Goal: Information Seeking & Learning: Learn about a topic

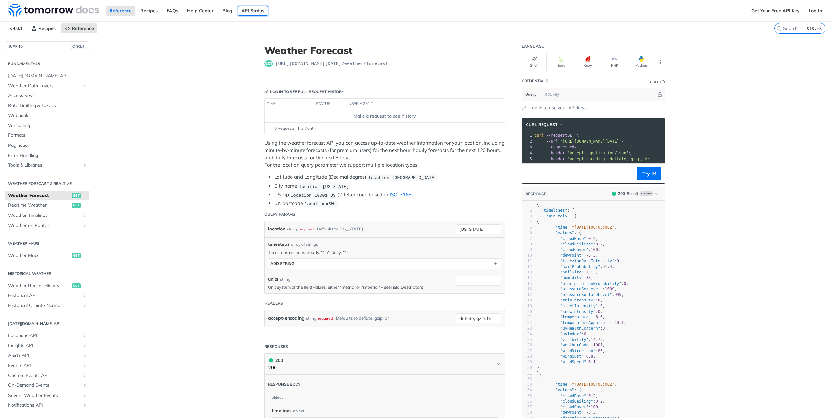
click at [245, 12] on link "API Status" at bounding box center [253, 11] width 30 height 10
click at [640, 64] on button "Python" at bounding box center [640, 62] width 25 height 19
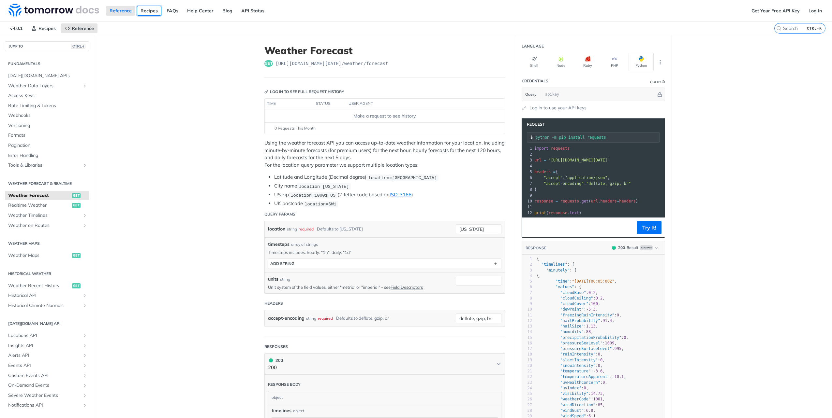
click at [160, 9] on link "Recipes" at bounding box center [149, 11] width 24 height 10
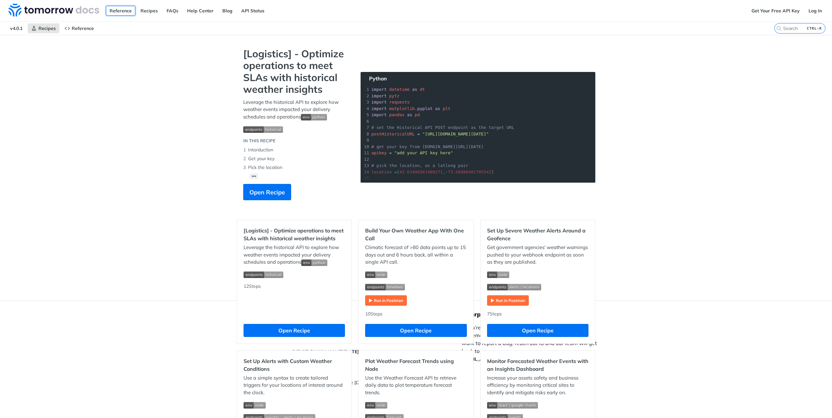
click at [124, 11] on link "Reference" at bounding box center [120, 11] width 29 height 10
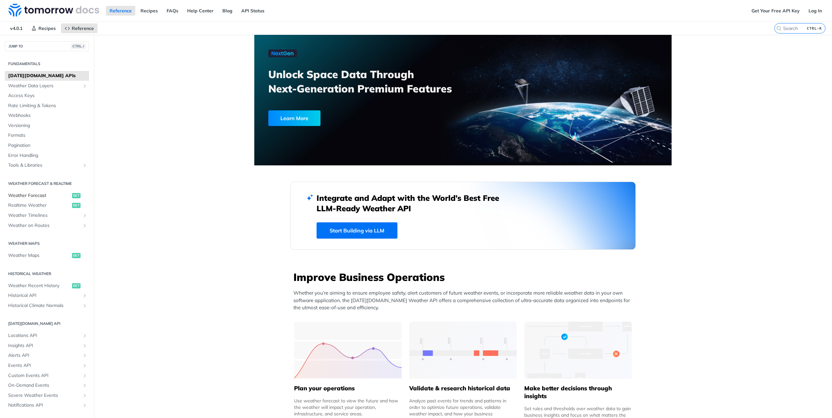
click at [54, 198] on span "Weather Forecast" at bounding box center [39, 196] width 62 height 7
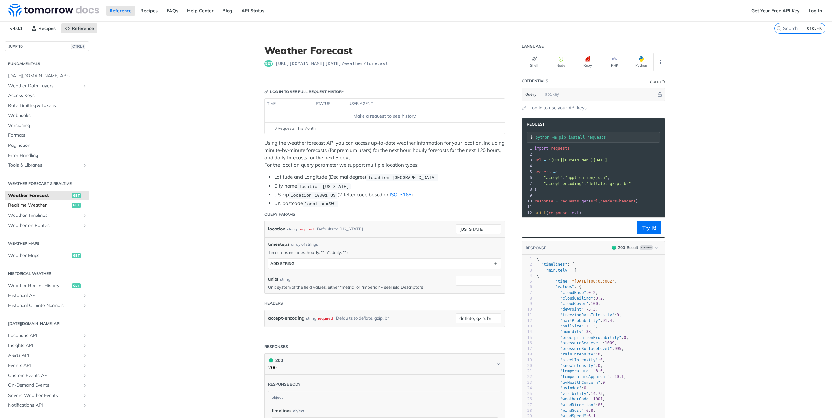
click at [40, 205] on span "Realtime Weather" at bounding box center [39, 205] width 62 height 7
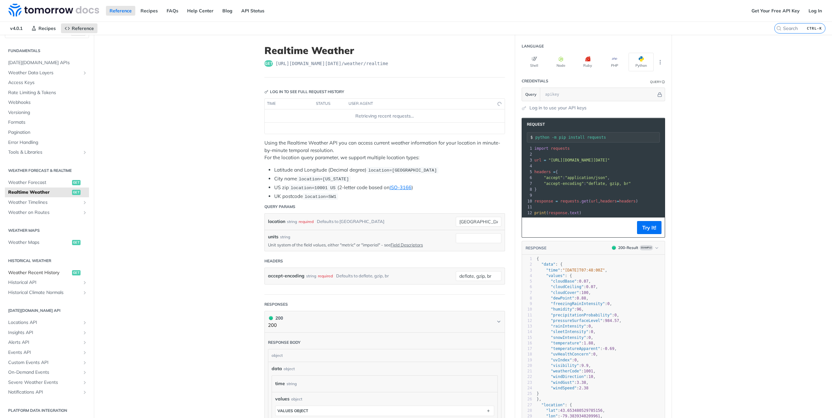
scroll to position [15, 0]
click at [38, 275] on link "Weather Recent History get" at bounding box center [47, 272] width 84 height 10
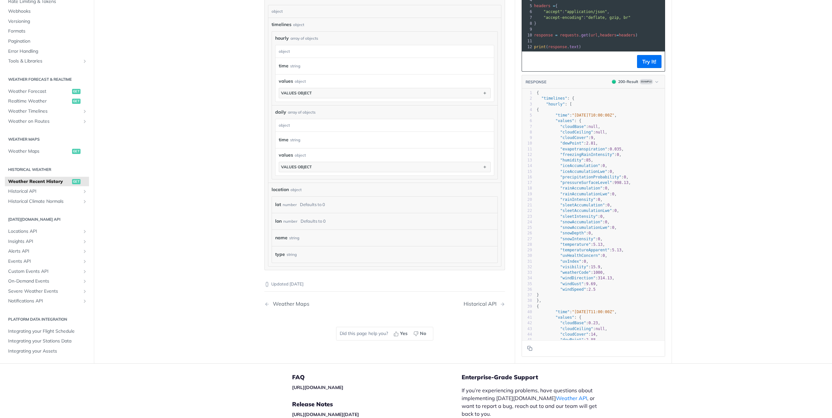
scroll to position [424, 0]
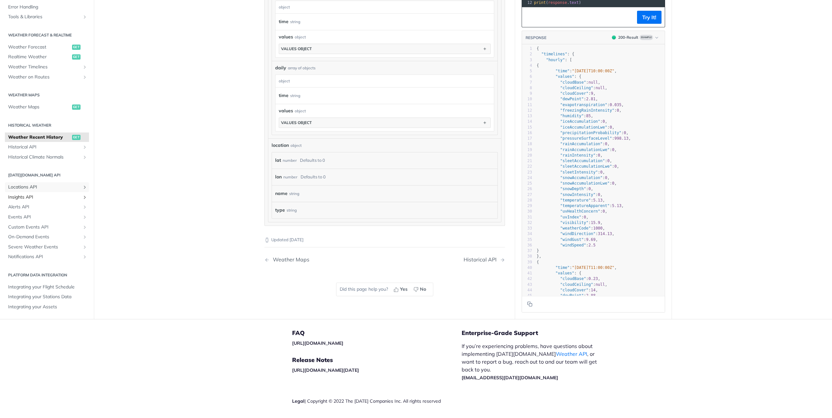
click at [31, 184] on span "Locations API" at bounding box center [44, 187] width 72 height 7
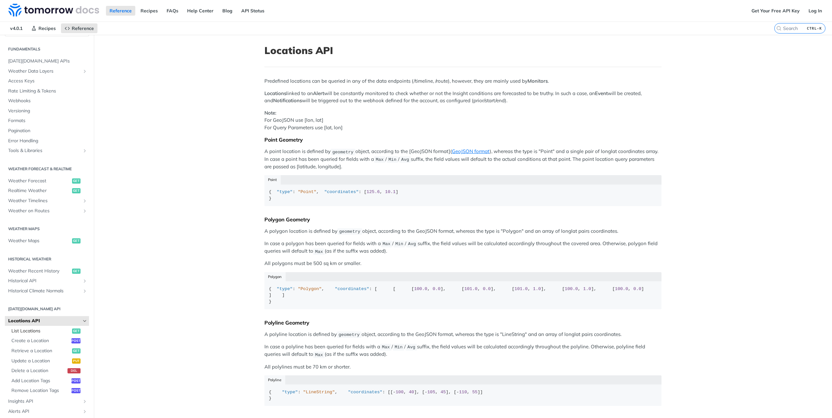
click at [41, 332] on span "List Locations" at bounding box center [40, 331] width 59 height 7
